Goal: Task Accomplishment & Management: Use online tool/utility

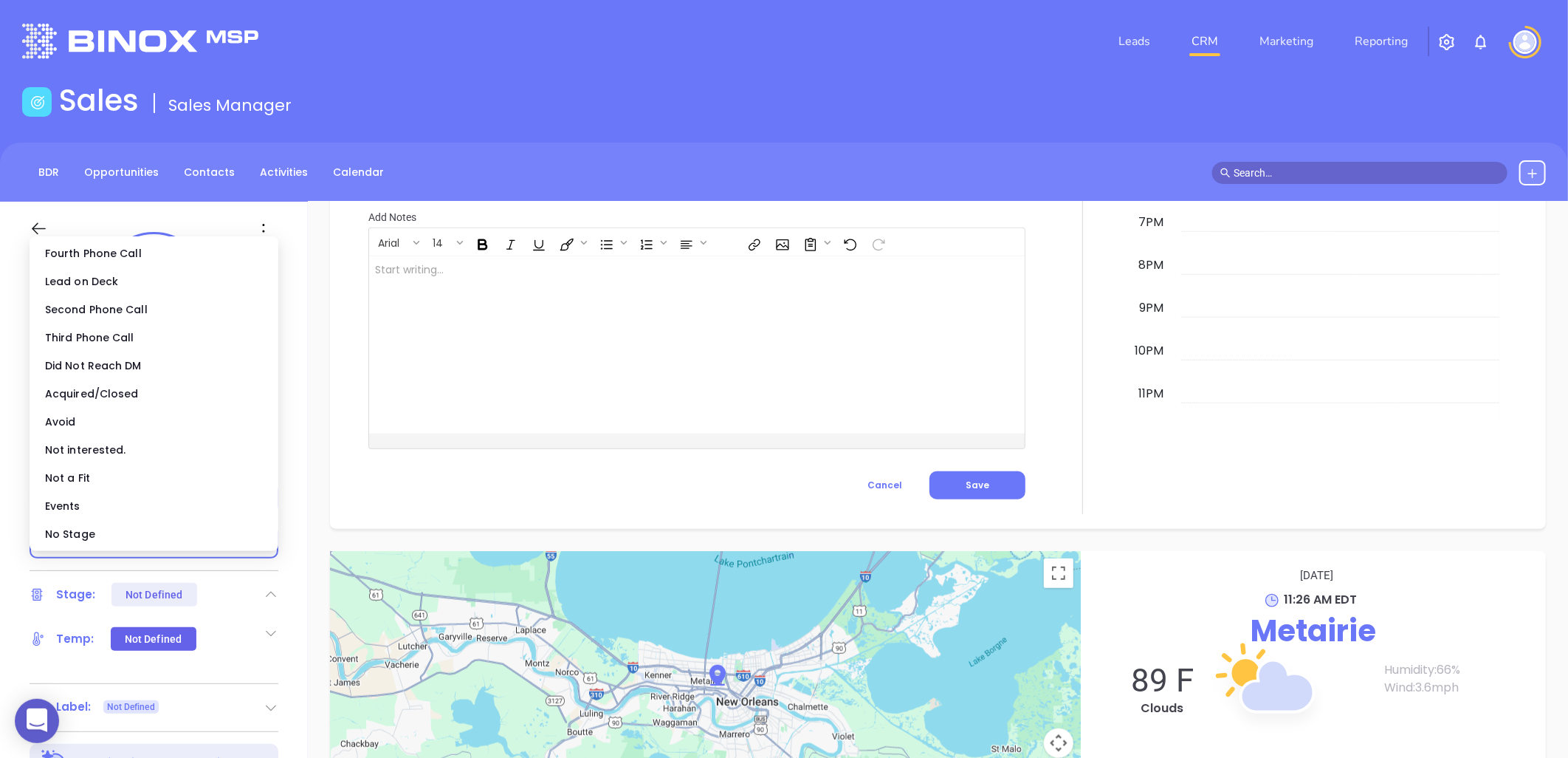
scroll to position [412, 0]
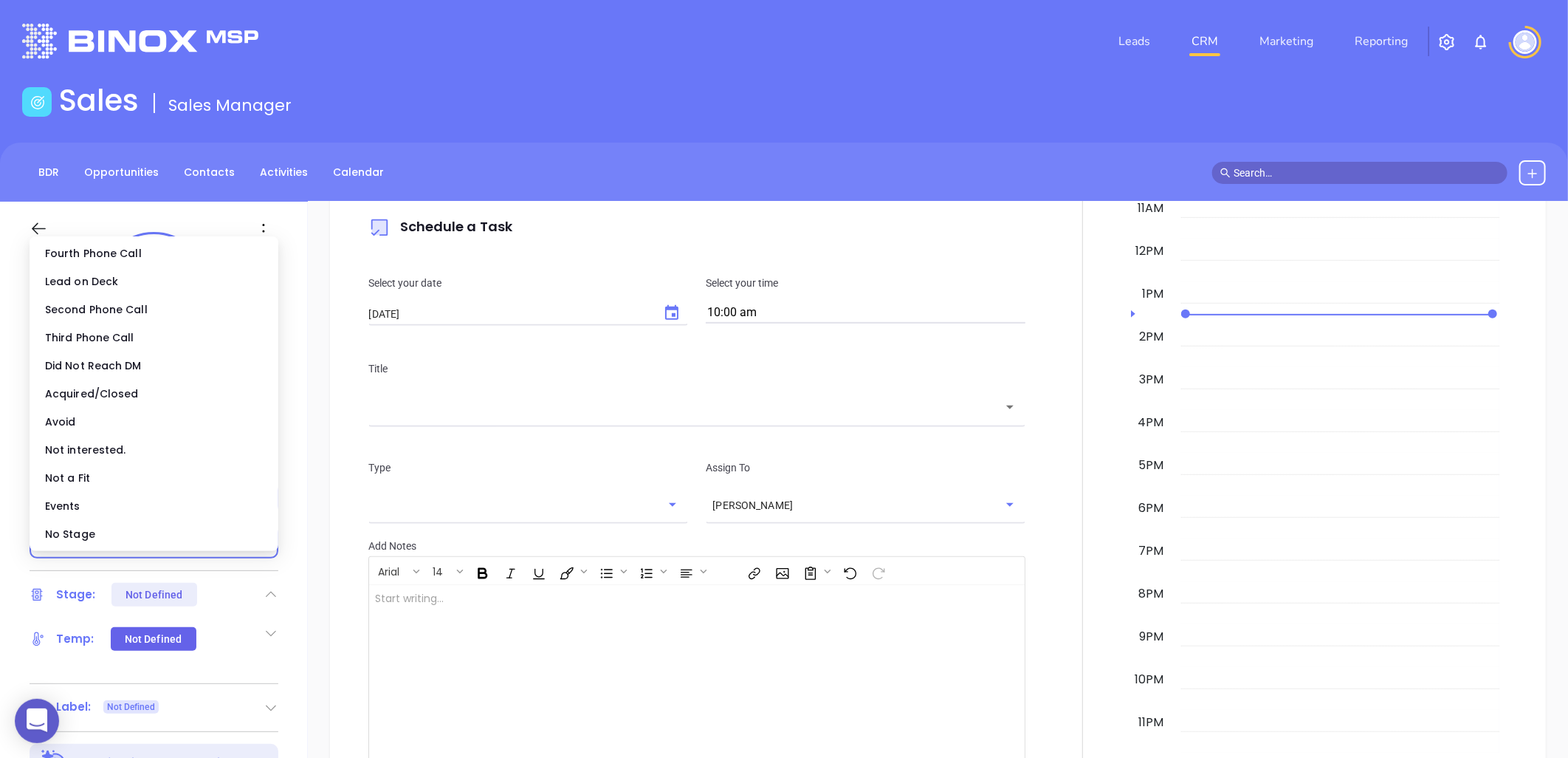
click at [478, 425] on div "Title ​" at bounding box center [698, 392] width 675 height 99
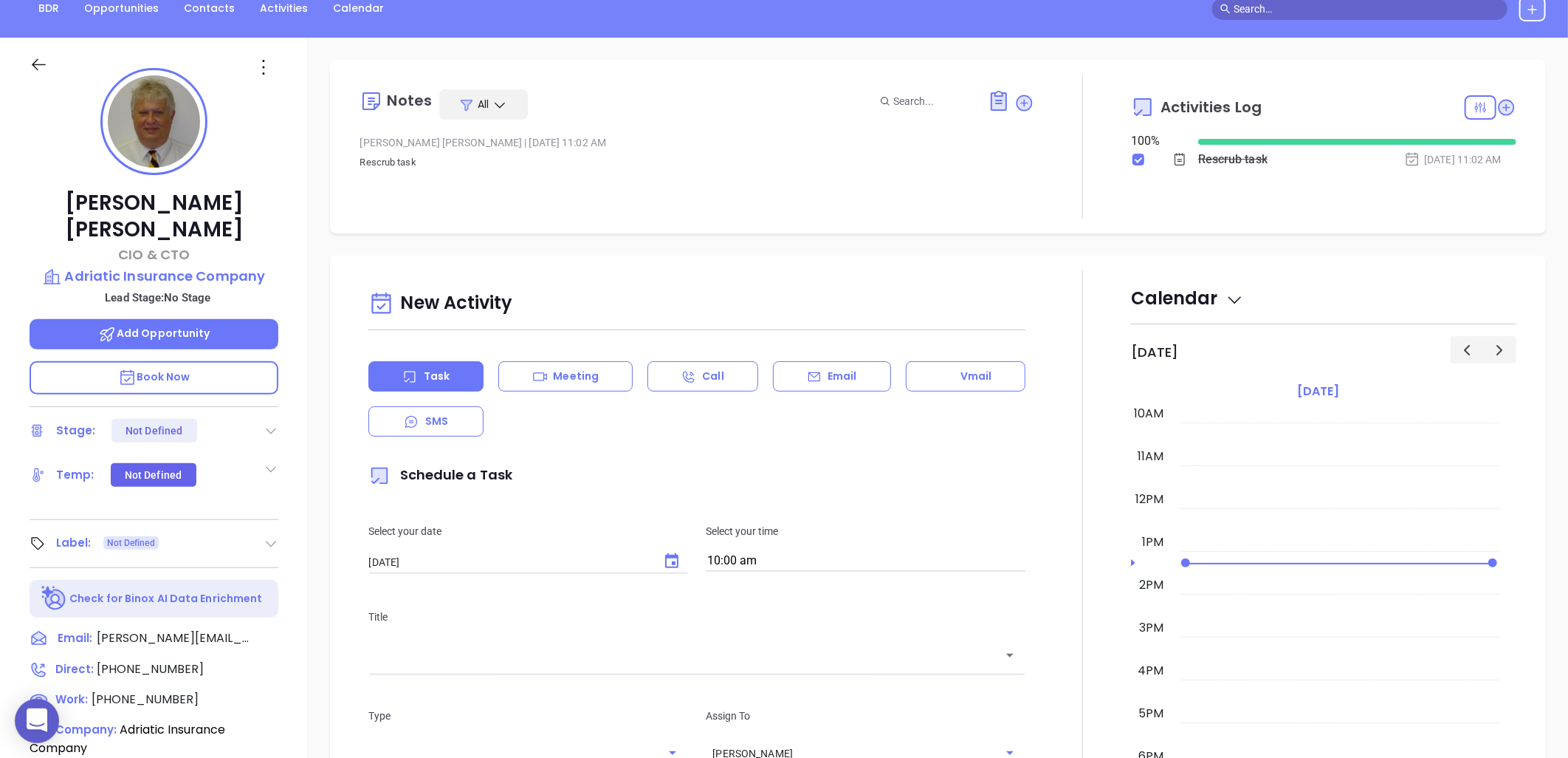
scroll to position [156, 0]
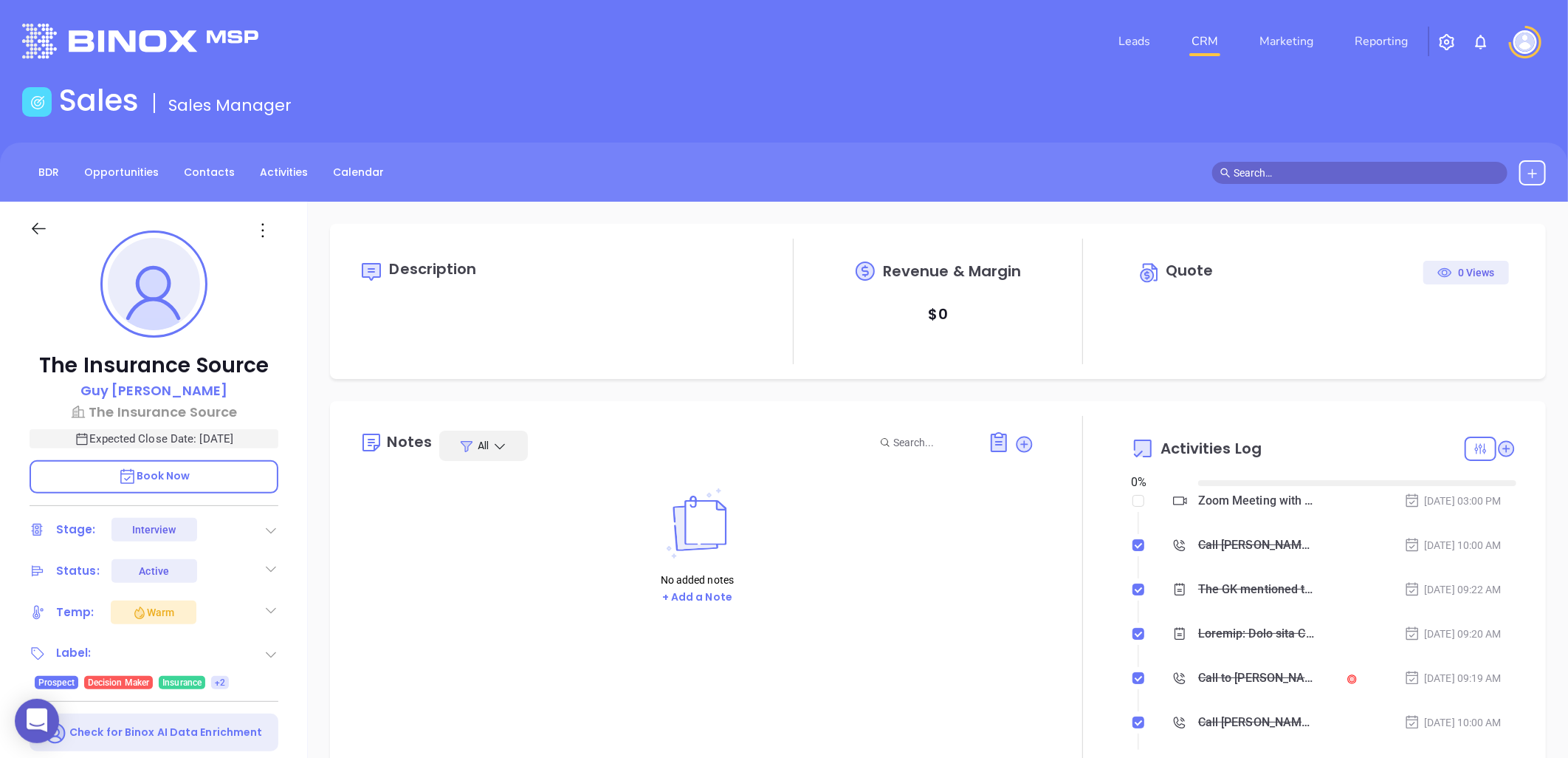
type input "08/20/2025"
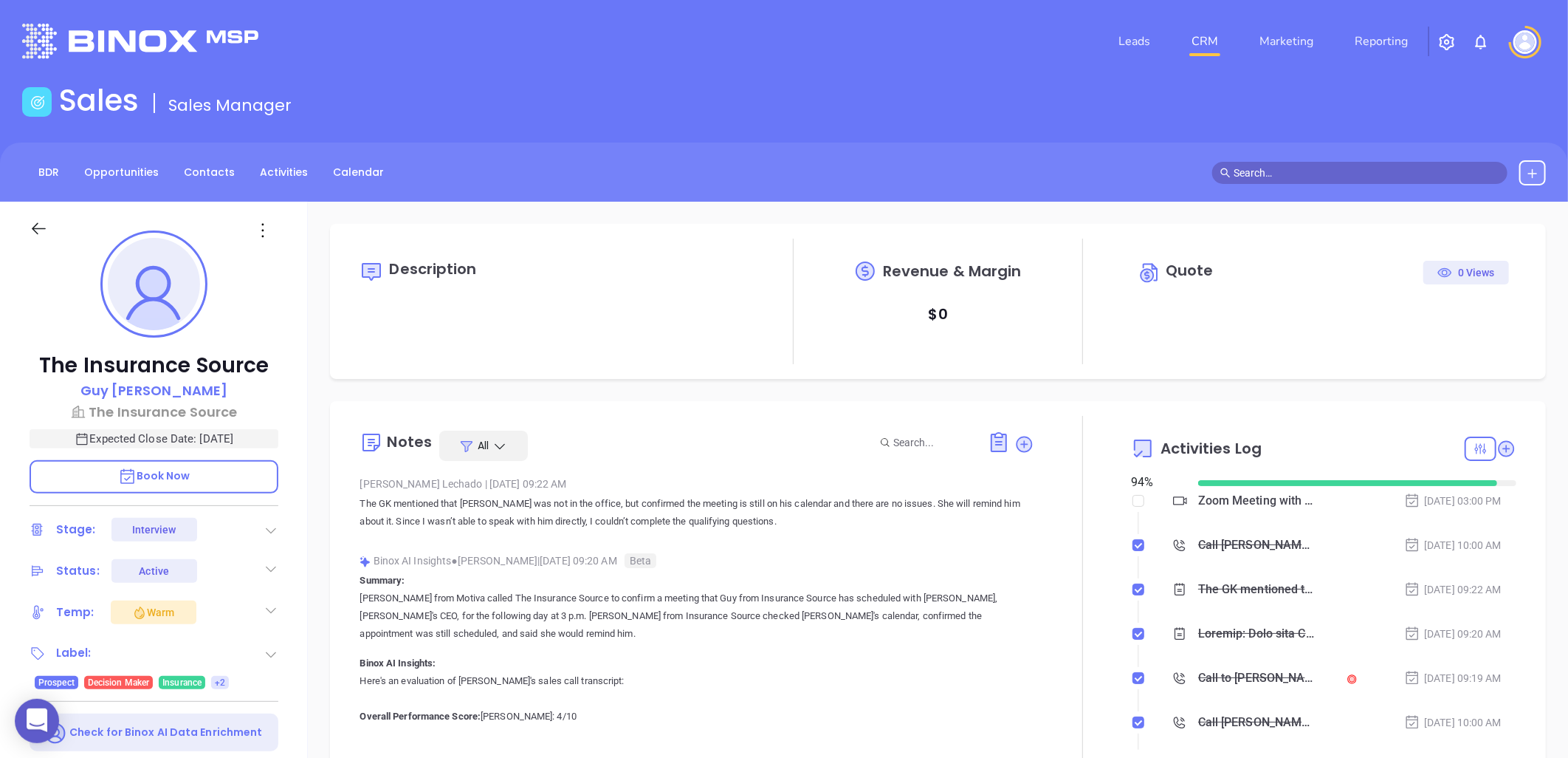
type input "Liz Cruz"
click at [266, 231] on icon at bounding box center [263, 231] width 22 height 22
click at [303, 389] on div "Edit" at bounding box center [336, 388] width 145 height 16
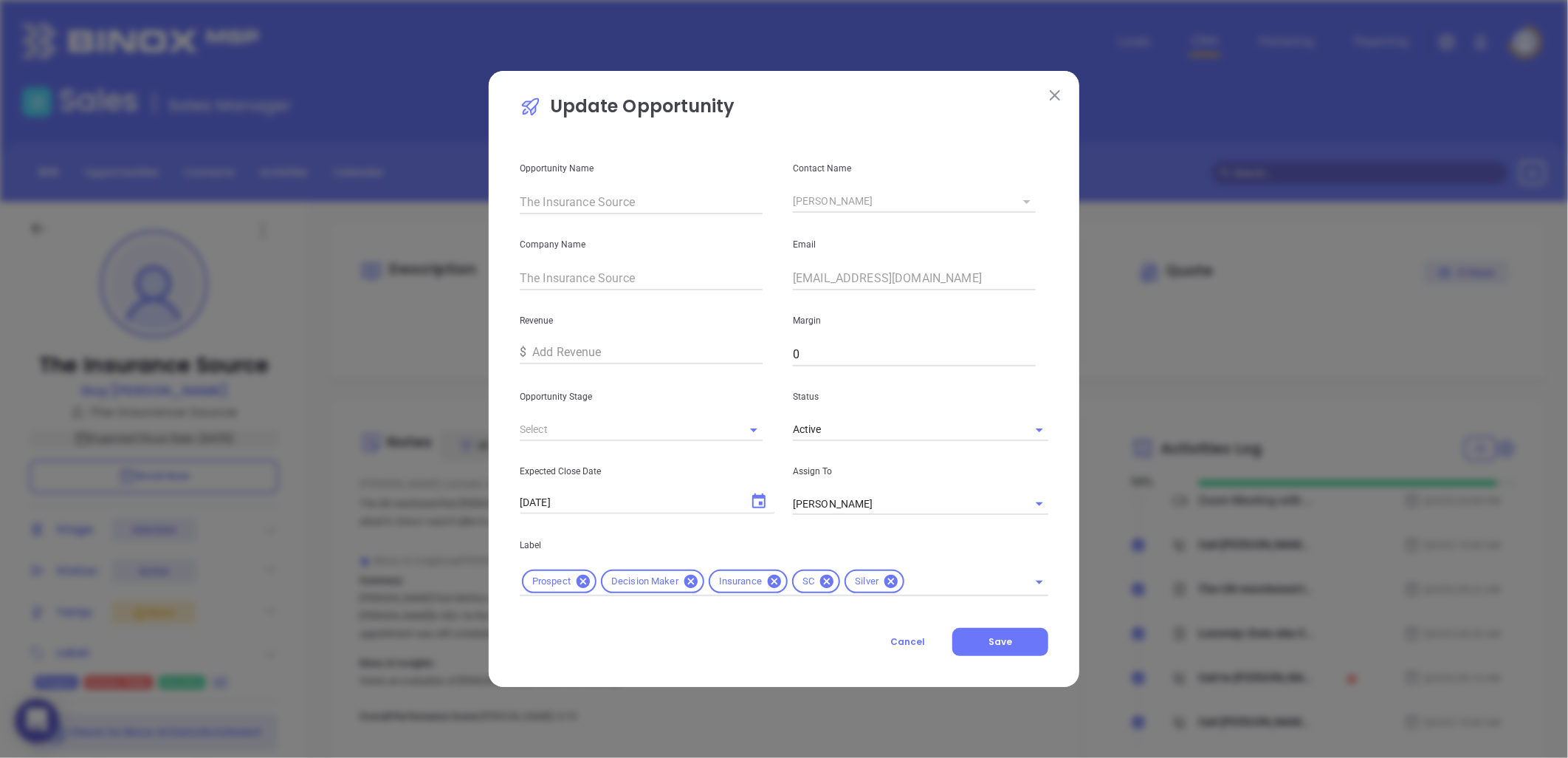
type input "Interview"
click at [901, 641] on span "Cancel" at bounding box center [908, 641] width 34 height 12
